Goal: Browse casually

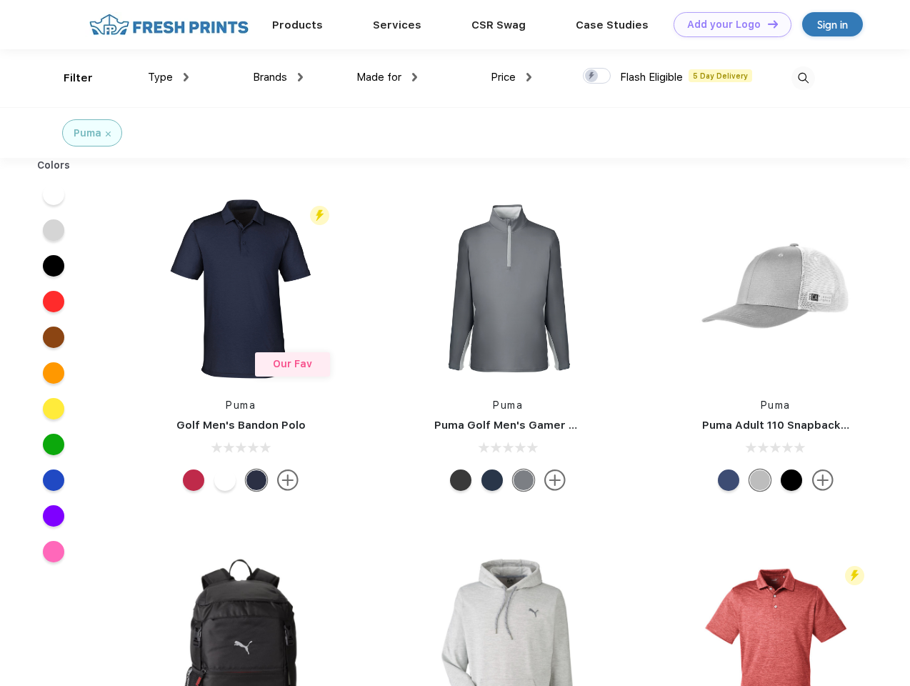
click at [727, 24] on link "Add your Logo Design Tool" at bounding box center [733, 24] width 118 height 25
click at [0, 0] on div "Design Tool" at bounding box center [0, 0] width 0 height 0
click at [767, 24] on link "Add your Logo Design Tool" at bounding box center [733, 24] width 118 height 25
click at [69, 78] on div "Filter" at bounding box center [78, 78] width 29 height 16
click at [169, 77] on span "Type" at bounding box center [160, 77] width 25 height 13
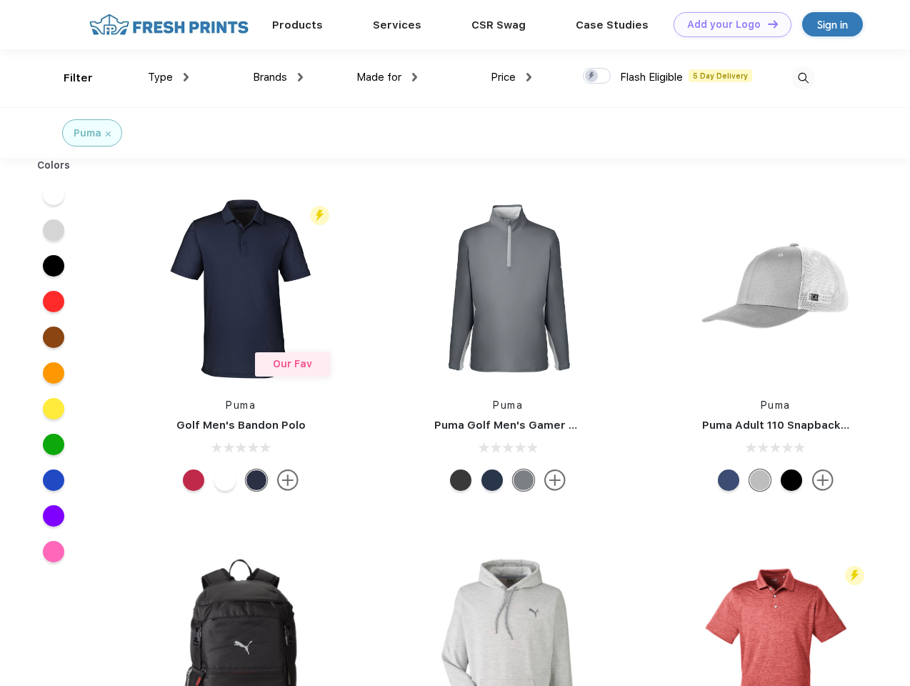
click at [278, 77] on span "Brands" at bounding box center [270, 77] width 34 height 13
click at [387, 77] on span "Made for" at bounding box center [378, 77] width 45 height 13
click at [511, 77] on span "Price" at bounding box center [503, 77] width 25 height 13
click at [597, 76] on div at bounding box center [597, 76] width 28 height 16
click at [592, 76] on input "checkbox" at bounding box center [587, 71] width 9 height 9
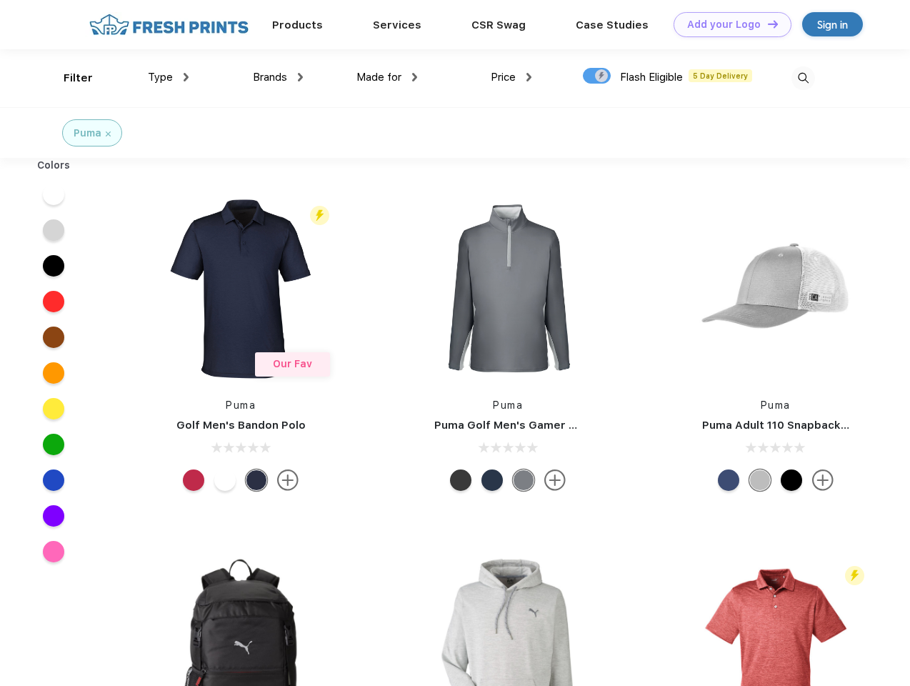
click at [803, 78] on img at bounding box center [804, 78] width 24 height 24
